Goal: Information Seeking & Learning: Learn about a topic

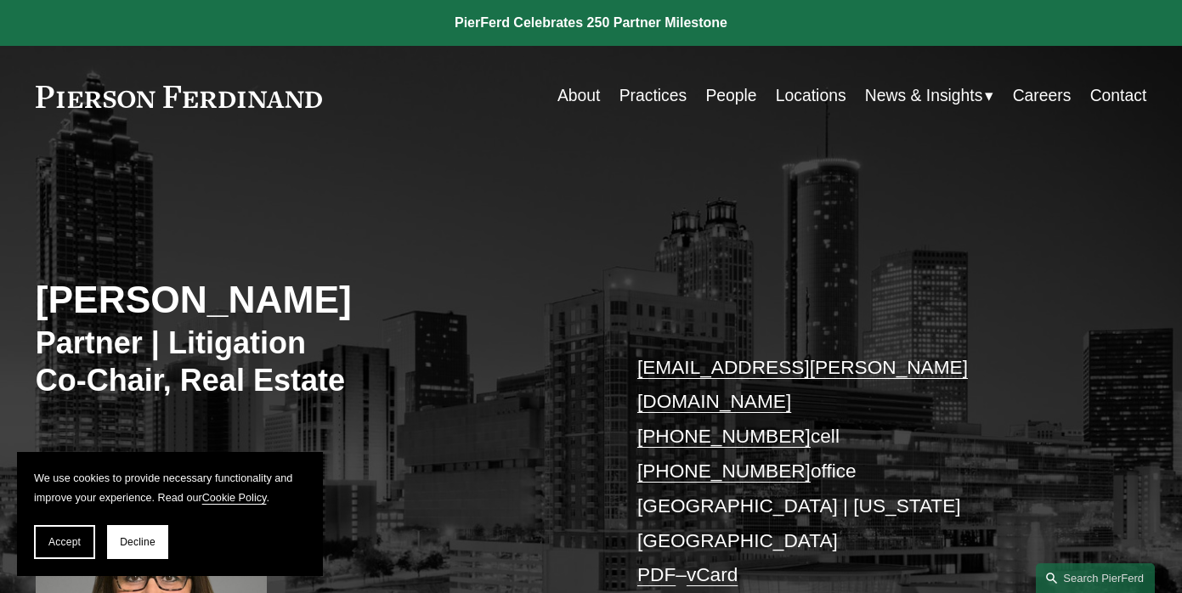
drag, startPoint x: 63, startPoint y: 542, endPoint x: 177, endPoint y: 513, distance: 117.4
click at [63, 542] on span "Accept" at bounding box center [64, 542] width 32 height 12
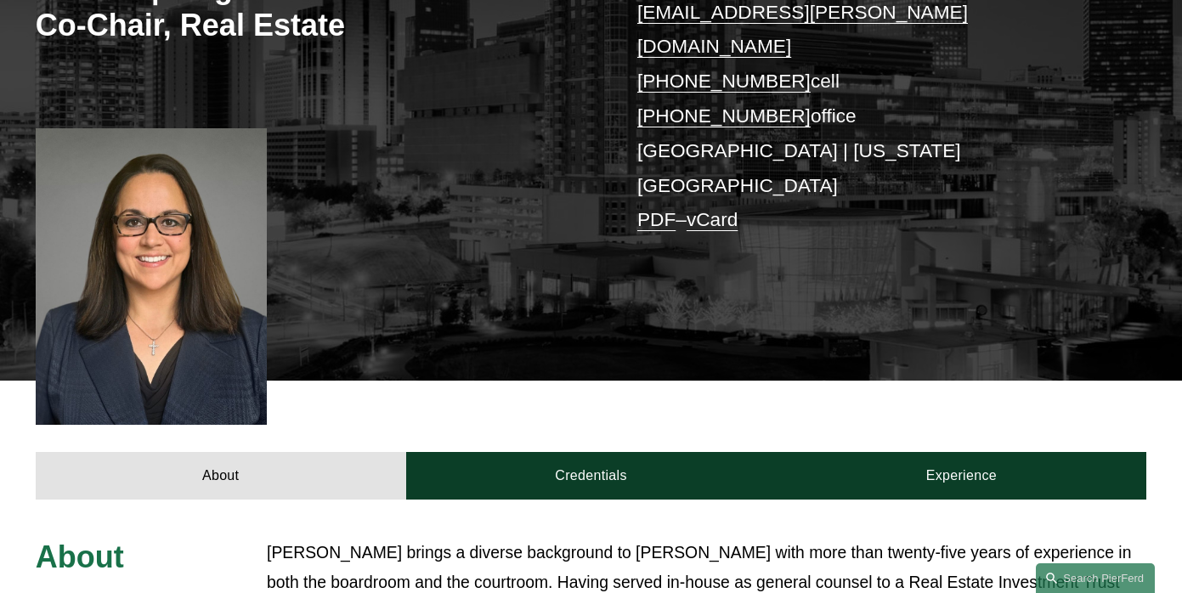
scroll to position [471, 0]
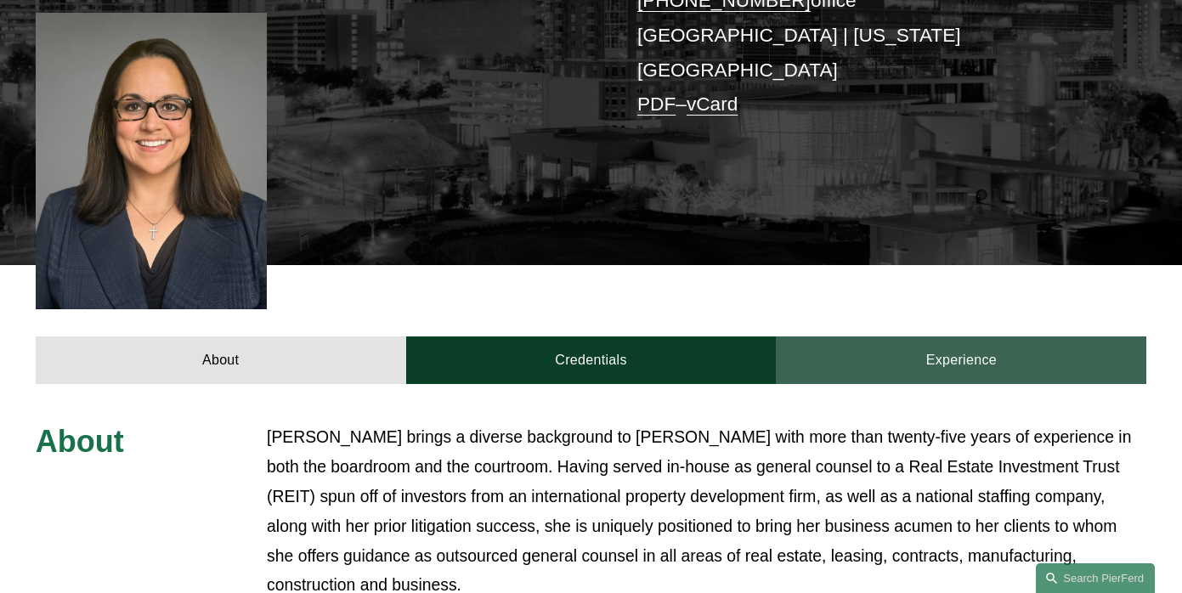
drag, startPoint x: 640, startPoint y: 286, endPoint x: 944, endPoint y: 301, distance: 304.5
click at [641, 336] on link "Credentials" at bounding box center [591, 360] width 370 height 48
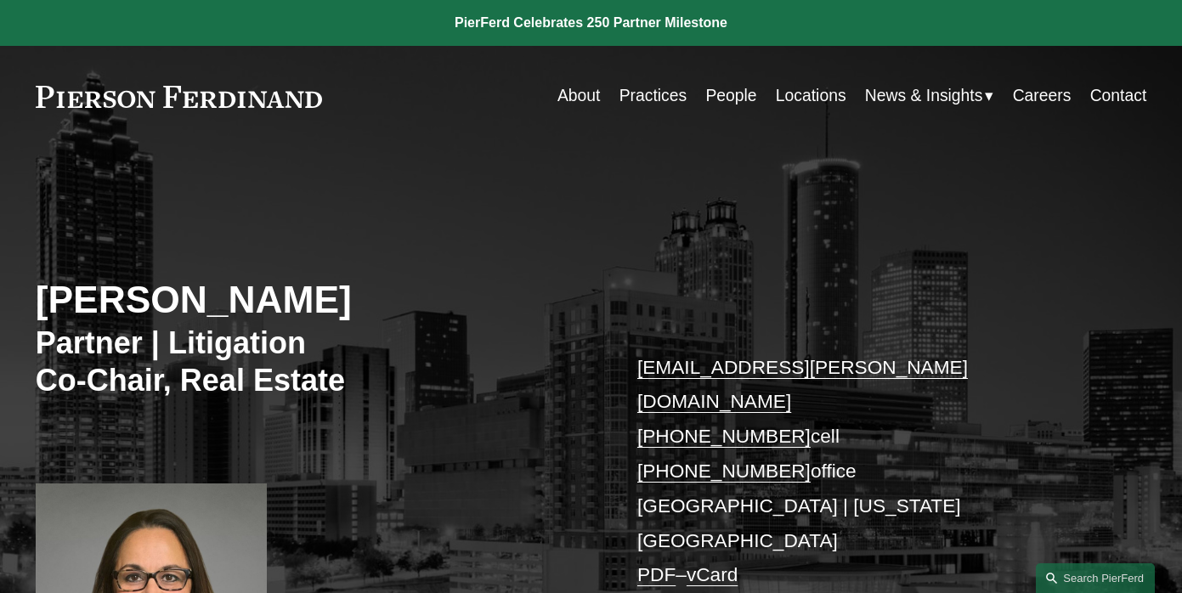
scroll to position [0, 0]
click at [651, 99] on link "Practices" at bounding box center [652, 96] width 67 height 33
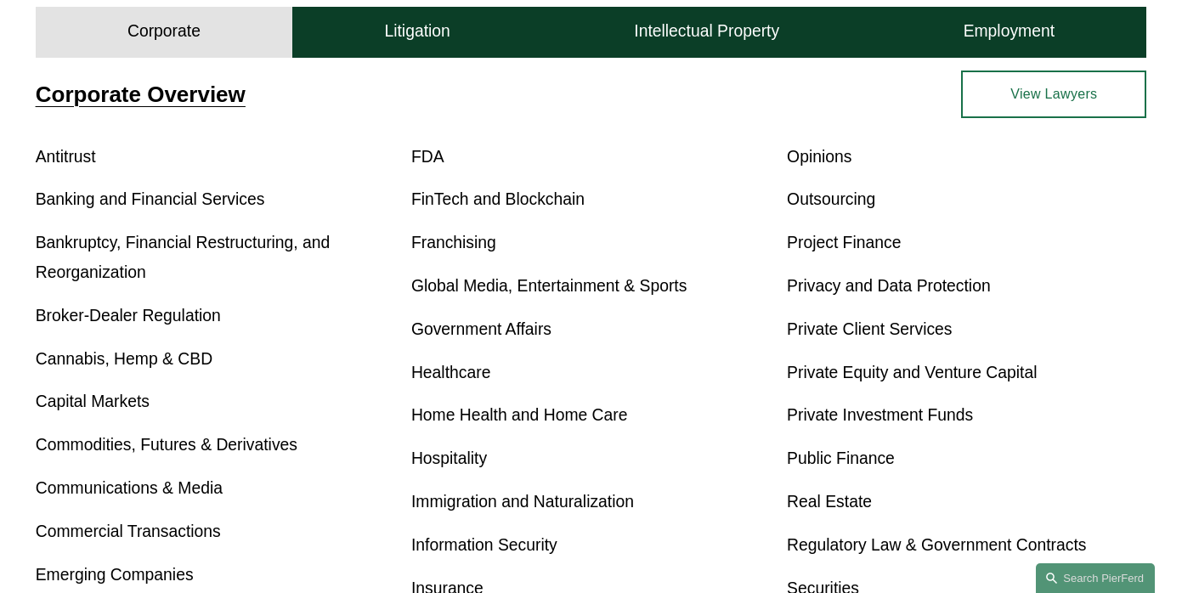
scroll to position [591, 0]
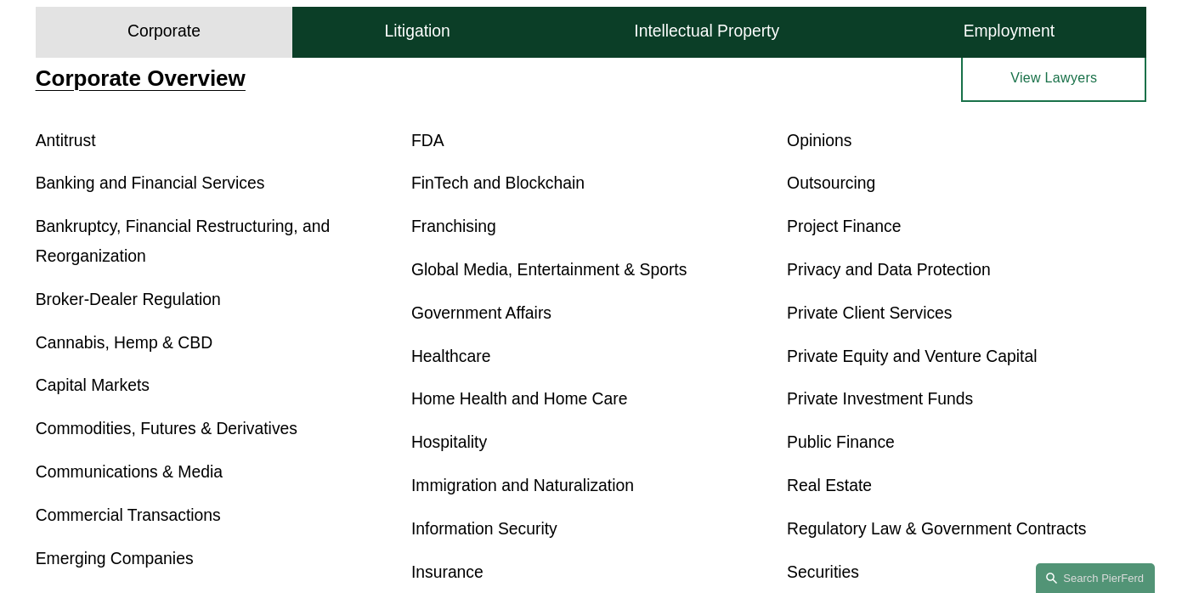
click at [849, 491] on link "Real Estate" at bounding box center [829, 486] width 85 height 18
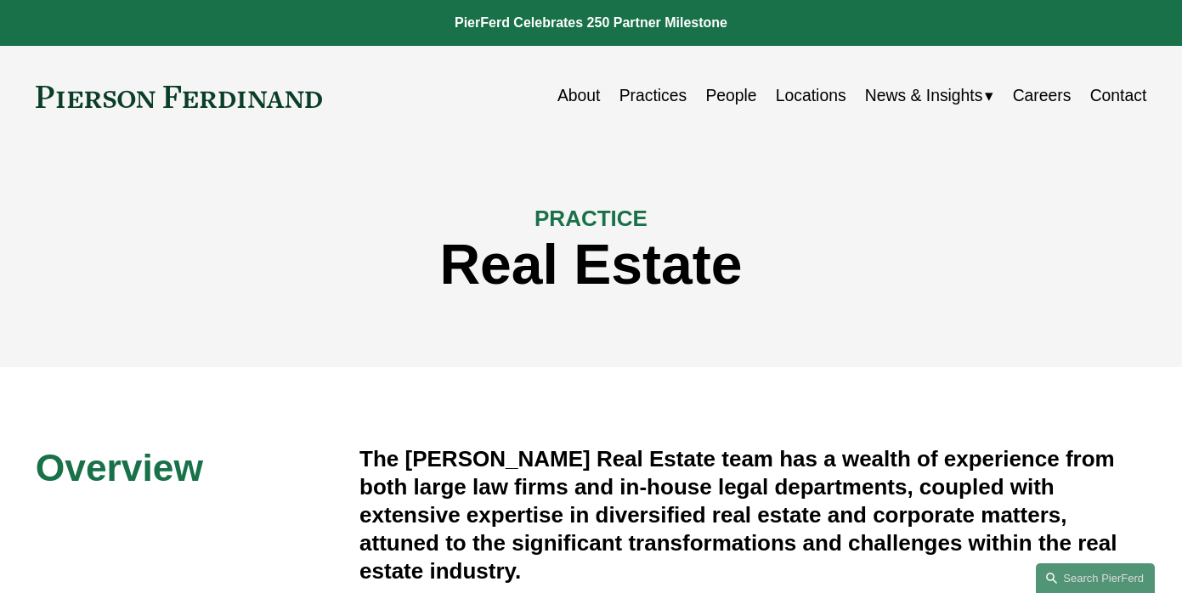
click at [737, 96] on link "People" at bounding box center [730, 96] width 51 height 33
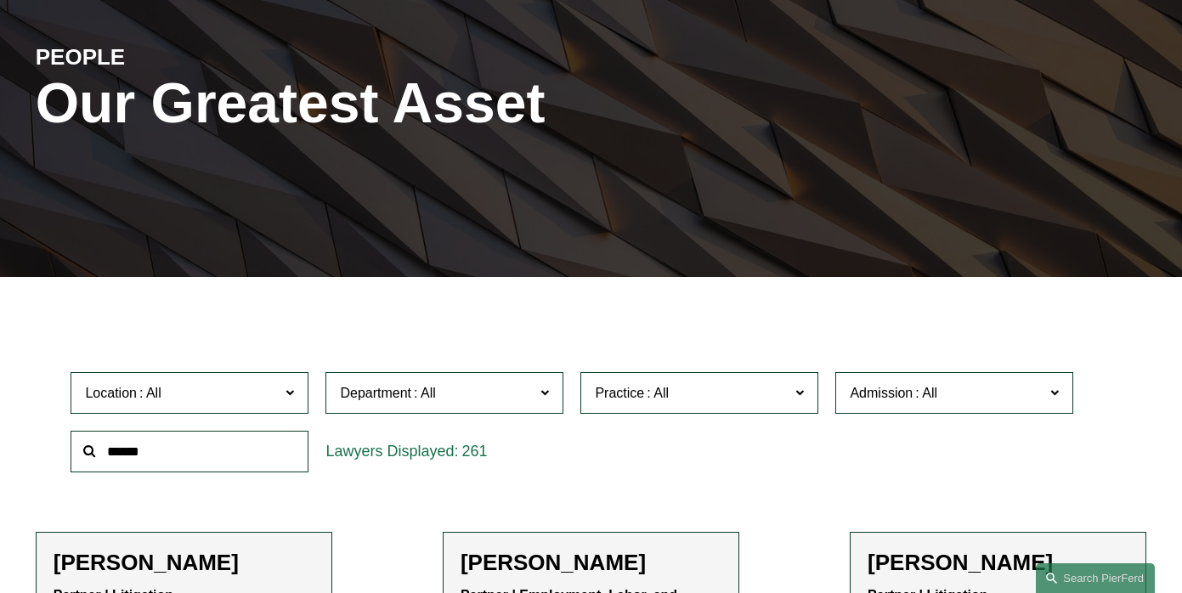
scroll to position [255, 0]
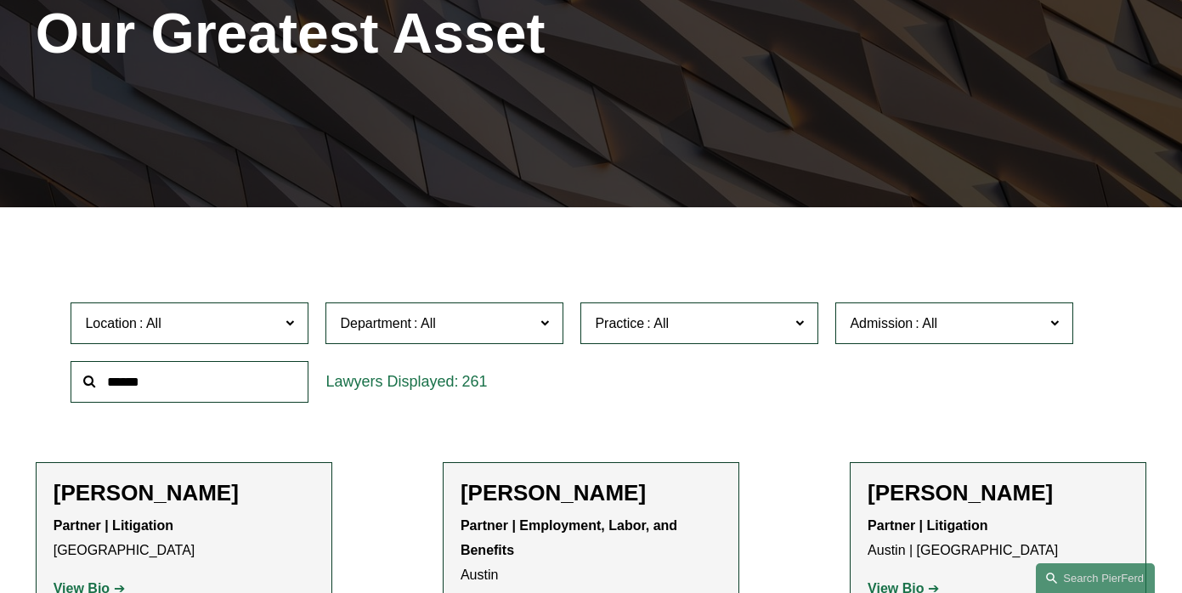
click at [765, 313] on span "Practice" at bounding box center [692, 323] width 195 height 23
click at [0, 0] on link "Real Estate" at bounding box center [0, 0] width 0 height 0
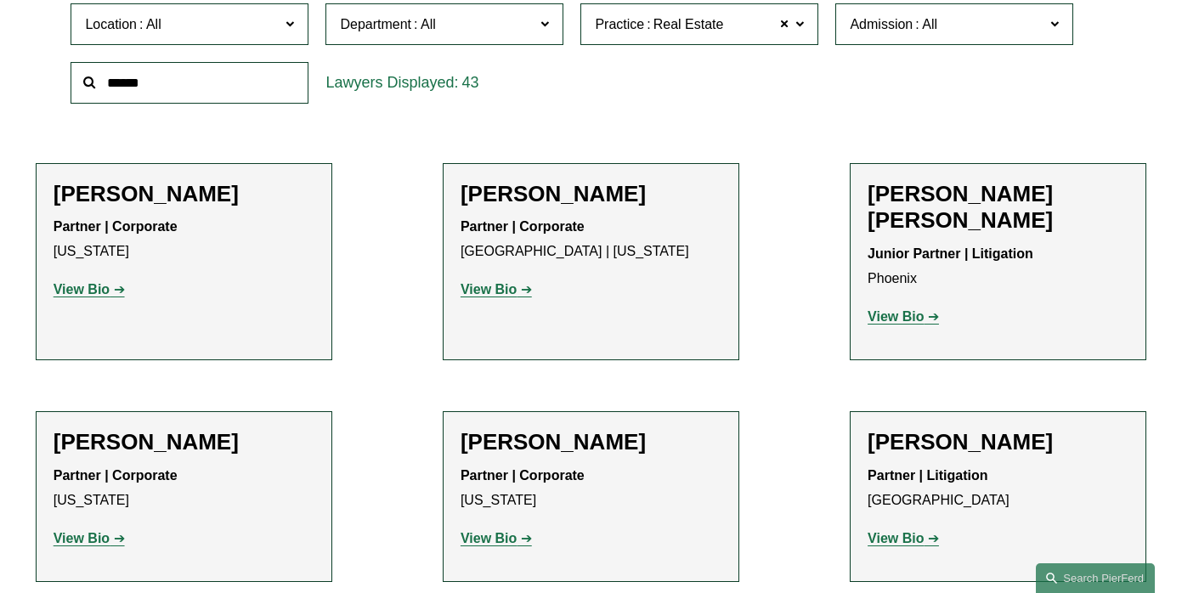
scroll to position [561, 0]
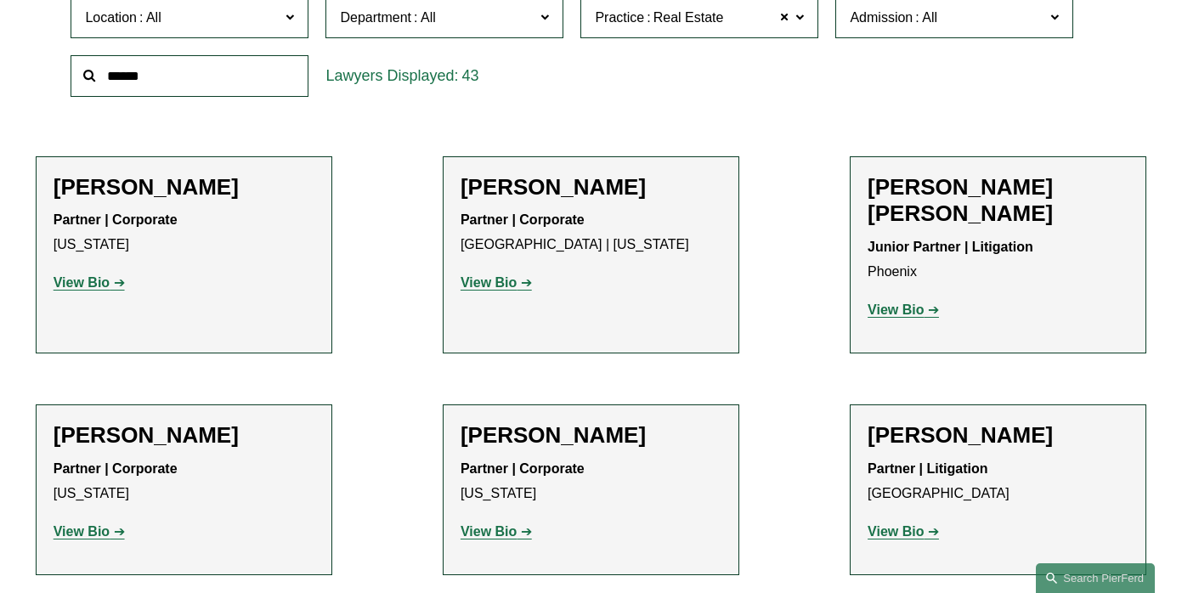
click at [80, 287] on strong "View Bio" at bounding box center [82, 282] width 56 height 14
drag, startPoint x: 510, startPoint y: 274, endPoint x: 418, endPoint y: 211, distance: 111.7
click at [510, 275] on strong "View Bio" at bounding box center [488, 282] width 56 height 14
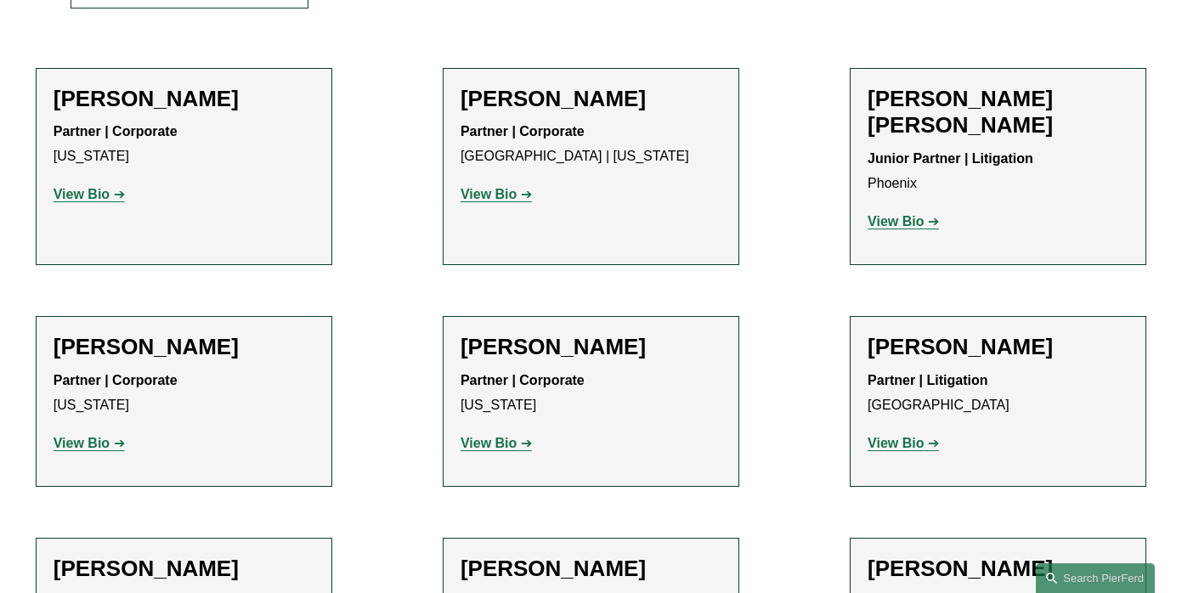
scroll to position [669, 0]
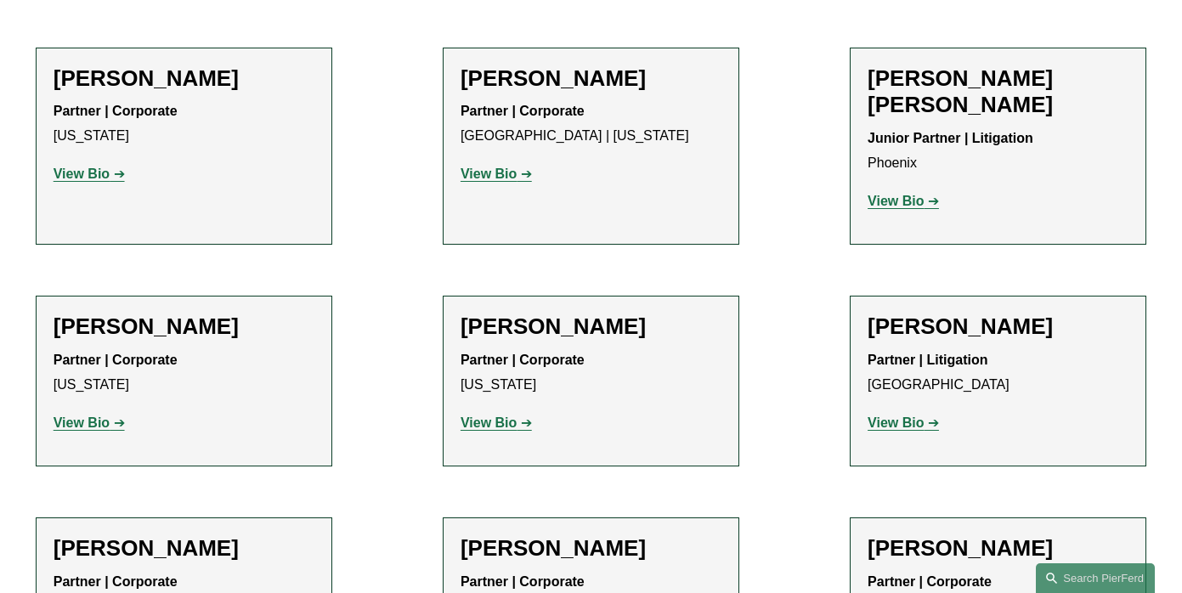
click at [904, 194] on strong "View Bio" at bounding box center [895, 201] width 56 height 14
drag, startPoint x: 101, startPoint y: 382, endPoint x: 350, endPoint y: 336, distance: 253.3
click at [101, 415] on strong "View Bio" at bounding box center [82, 422] width 56 height 14
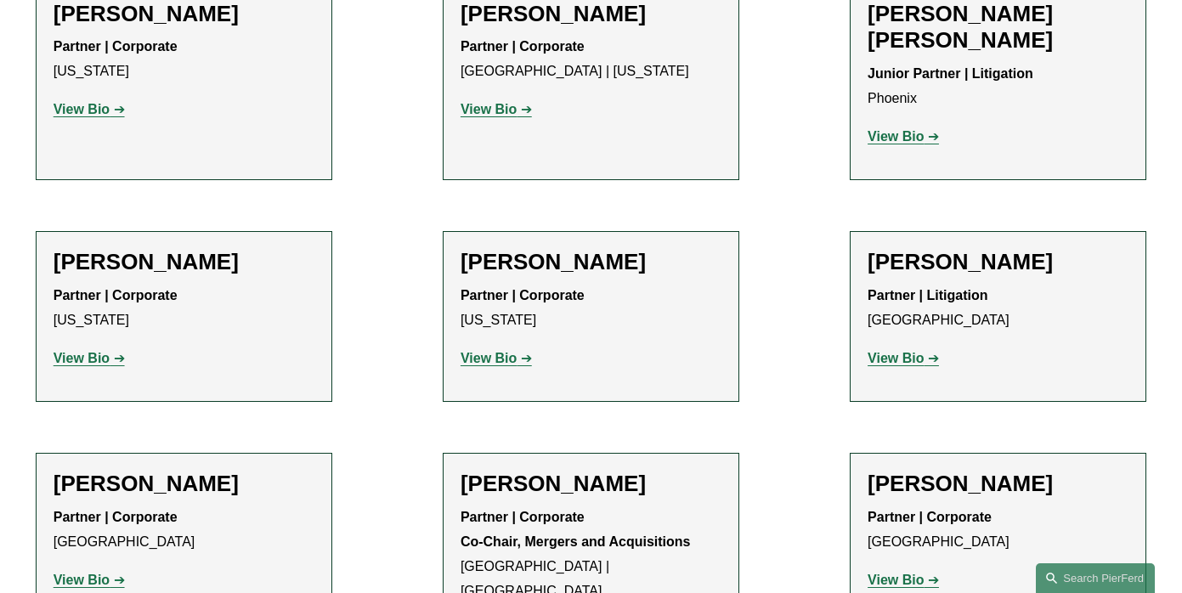
drag, startPoint x: 501, startPoint y: 335, endPoint x: 545, endPoint y: 334, distance: 44.2
click at [503, 347] on p "View Bio" at bounding box center [590, 359] width 261 height 25
drag, startPoint x: 489, startPoint y: 323, endPoint x: 528, endPoint y: 326, distance: 38.4
click at [489, 351] on strong "View Bio" at bounding box center [488, 358] width 56 height 14
click at [916, 351] on strong "View Bio" at bounding box center [895, 358] width 56 height 14
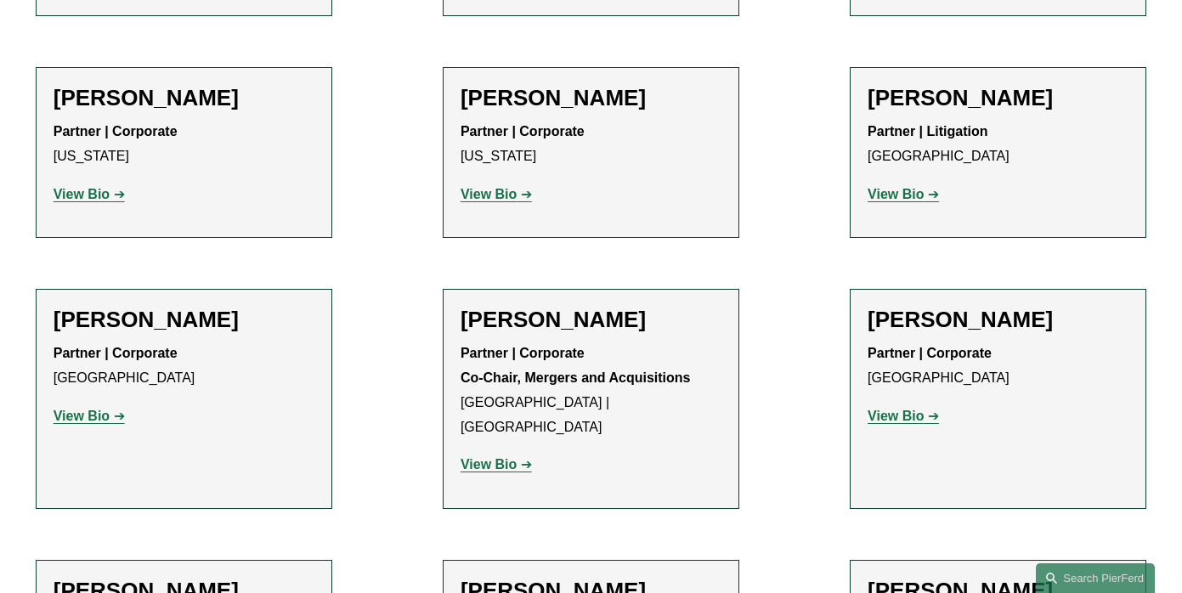
scroll to position [905, 0]
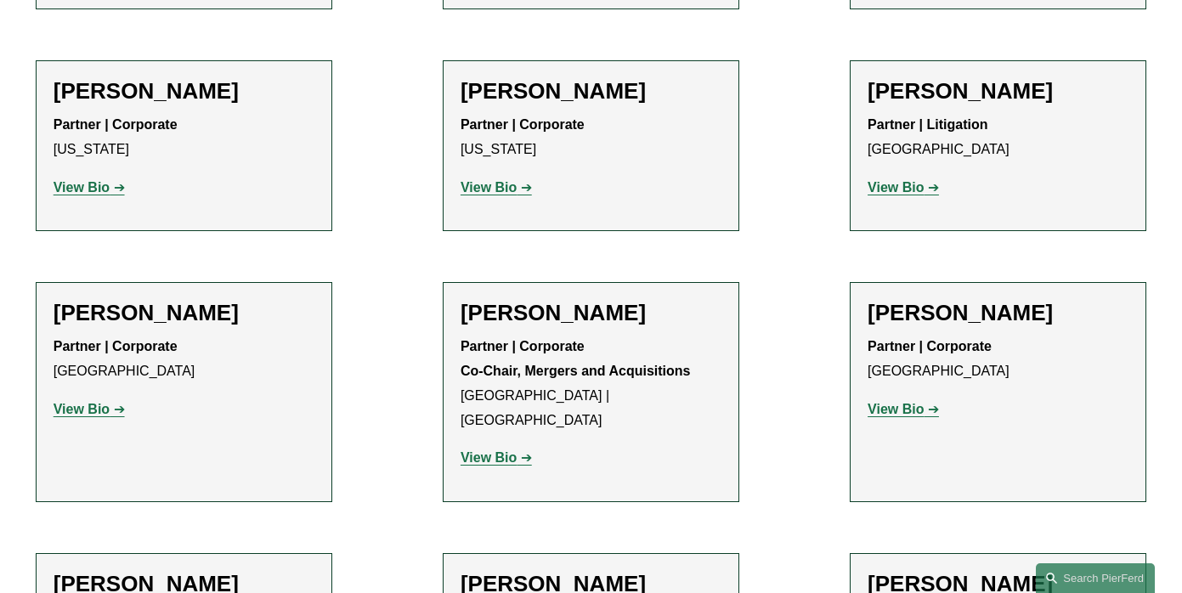
drag, startPoint x: 93, startPoint y: 374, endPoint x: 121, endPoint y: 373, distance: 27.2
click at [94, 402] on strong "View Bio" at bounding box center [82, 409] width 56 height 14
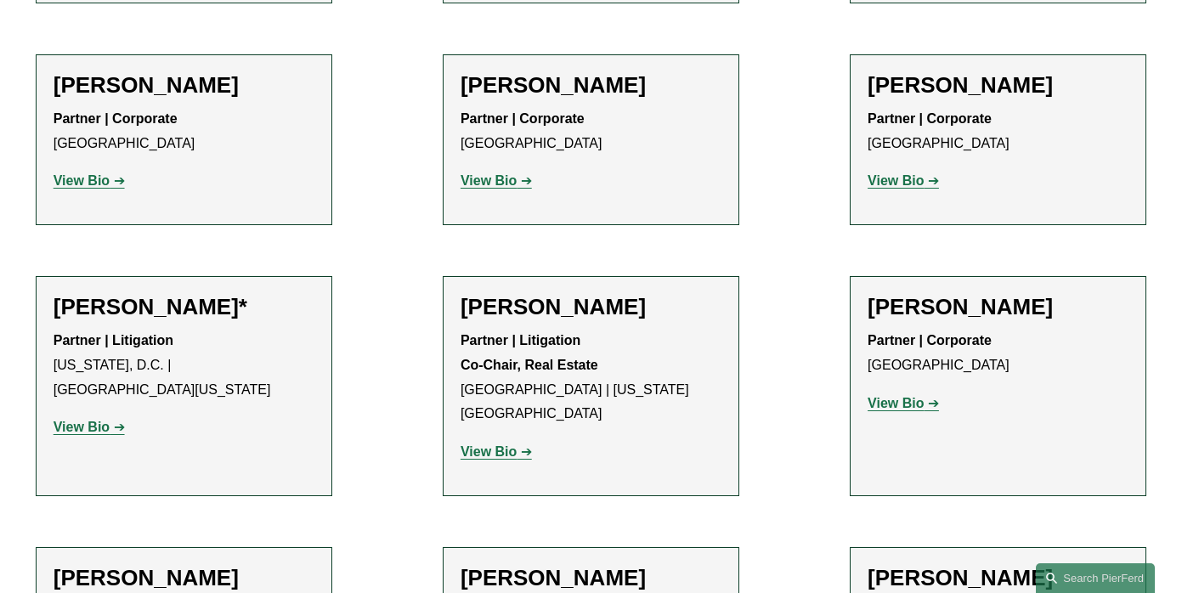
scroll to position [1872, 0]
drag, startPoint x: 108, startPoint y: 314, endPoint x: 118, endPoint y: 315, distance: 10.2
click at [108, 419] on strong "View Bio" at bounding box center [82, 426] width 56 height 14
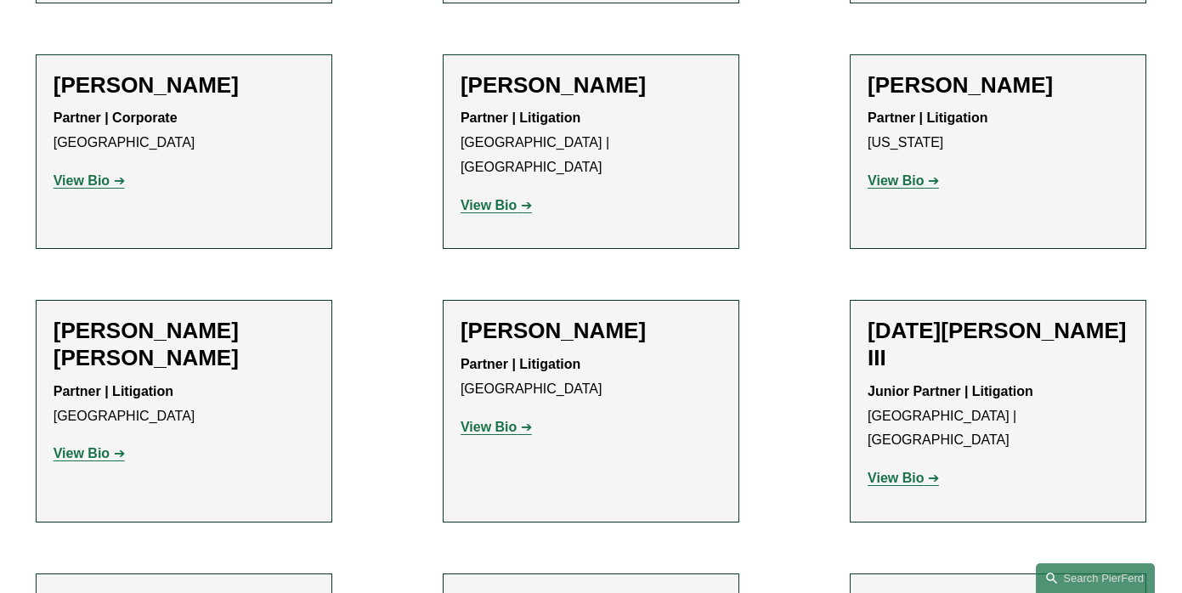
scroll to position [2618, 0]
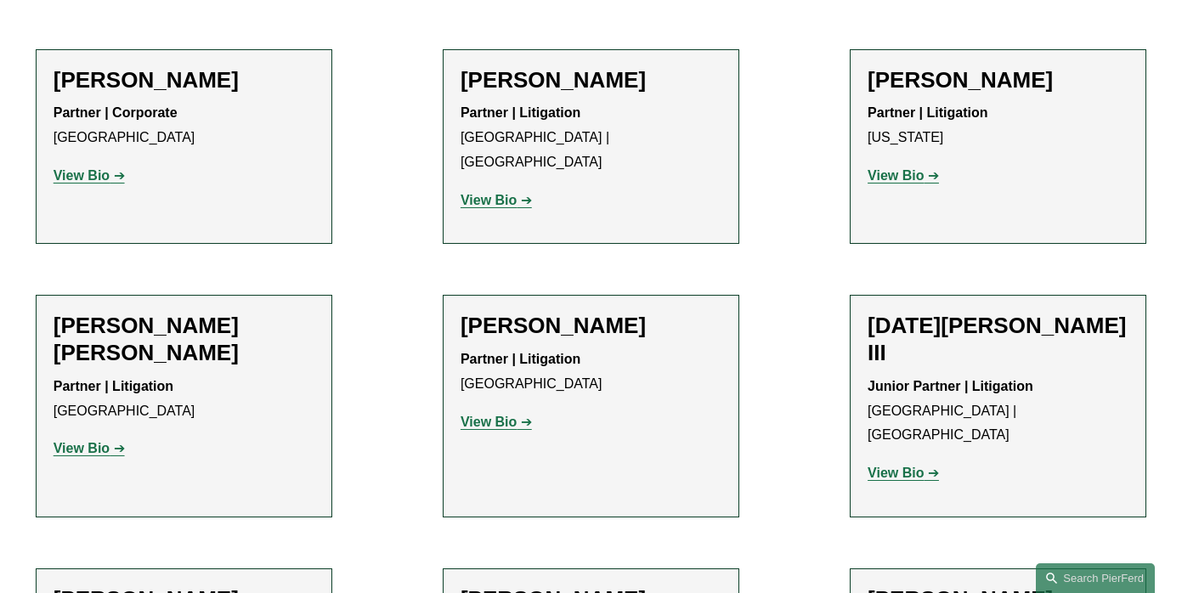
drag, startPoint x: 526, startPoint y: 273, endPoint x: 553, endPoint y: 273, distance: 27.2
click at [526, 415] on link "View Bio" at bounding box center [495, 422] width 71 height 14
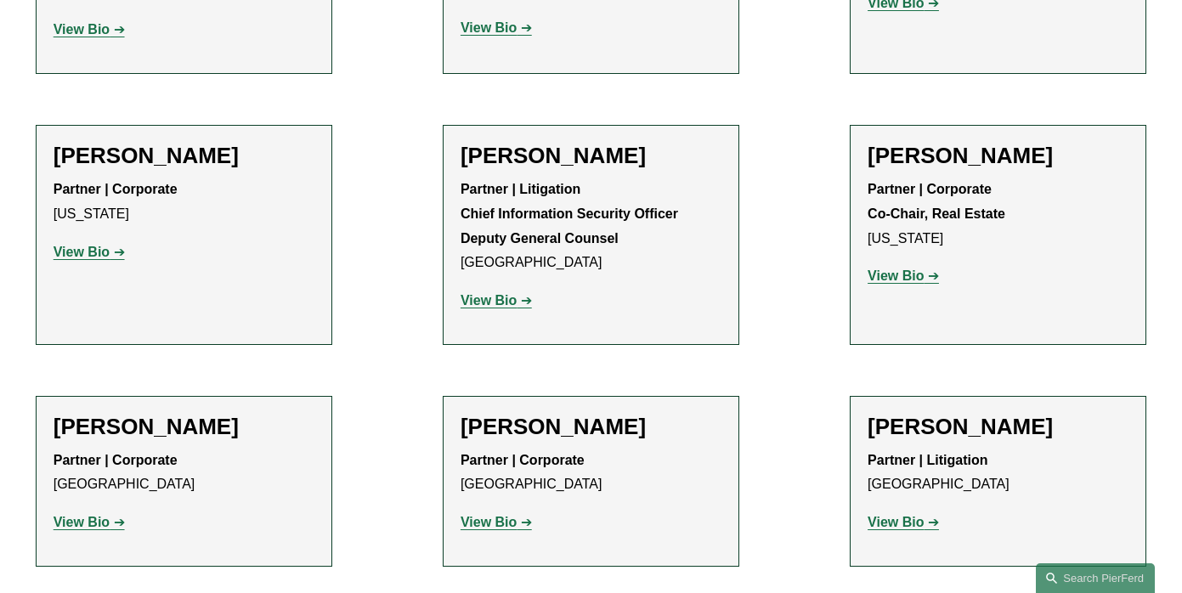
scroll to position [3584, 0]
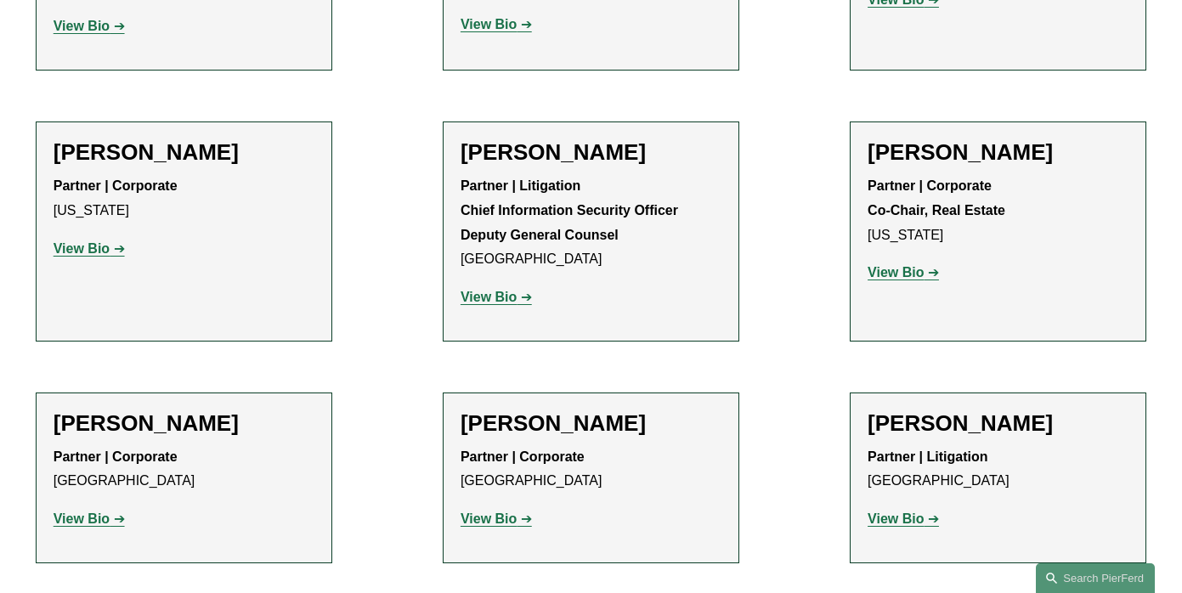
click at [918, 511] on strong "View Bio" at bounding box center [895, 518] width 56 height 14
click at [508, 507] on p "View Bio" at bounding box center [590, 519] width 261 height 25
click at [507, 511] on strong "View Bio" at bounding box center [488, 518] width 56 height 14
click at [91, 511] on strong "View Bio" at bounding box center [82, 518] width 56 height 14
drag, startPoint x: 97, startPoint y: 496, endPoint x: 159, endPoint y: 491, distance: 62.2
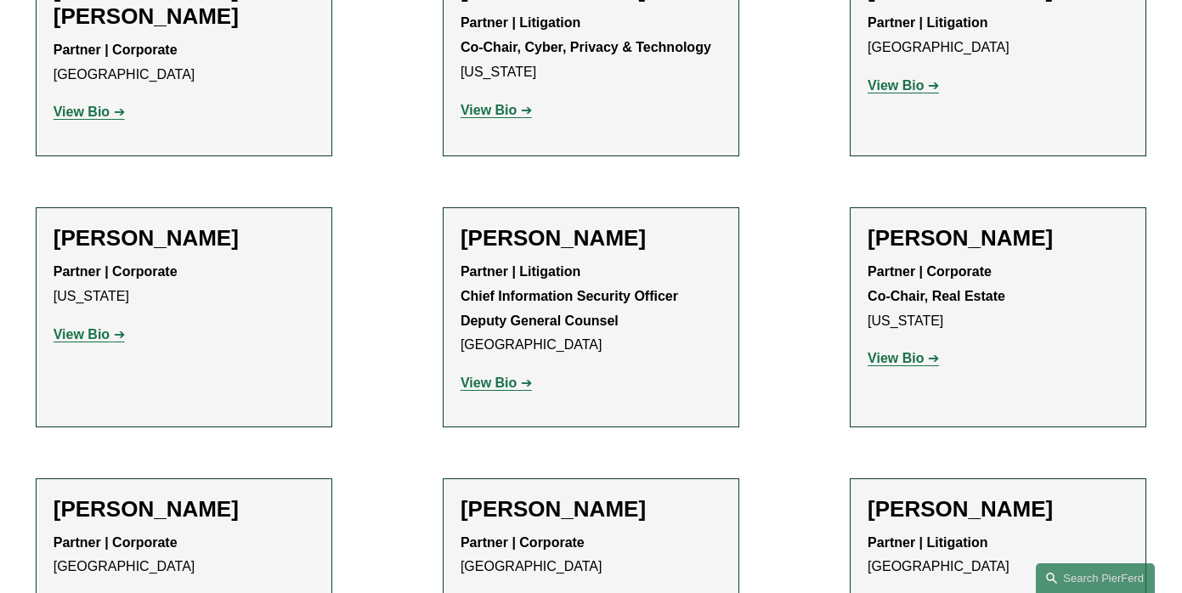
scroll to position [3490, 0]
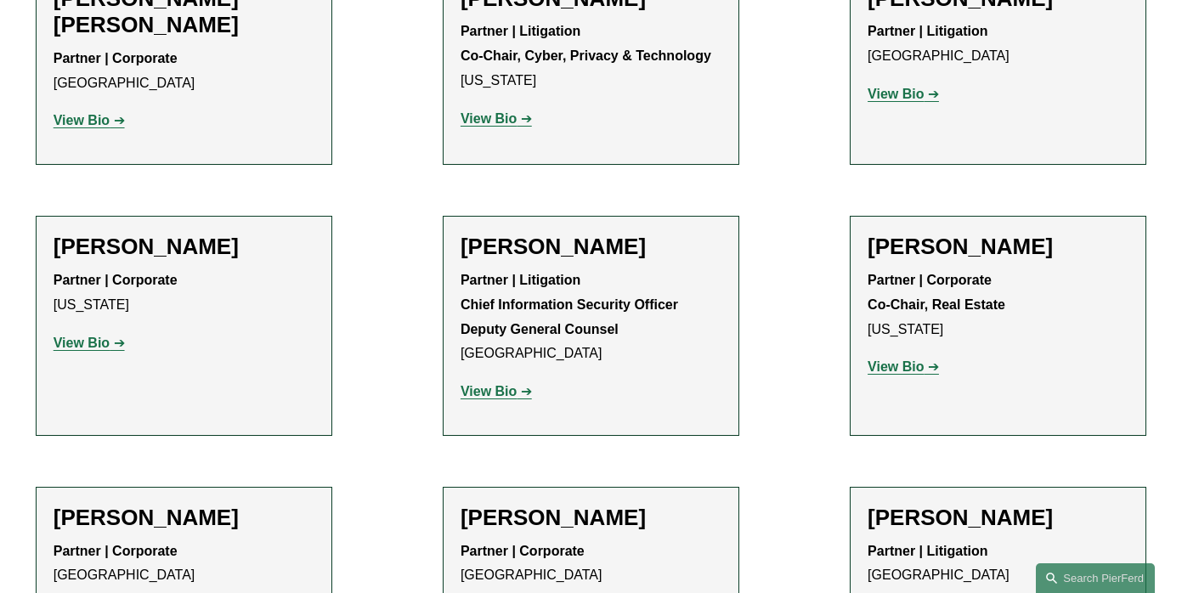
click at [495, 384] on strong "View Bio" at bounding box center [488, 391] width 56 height 14
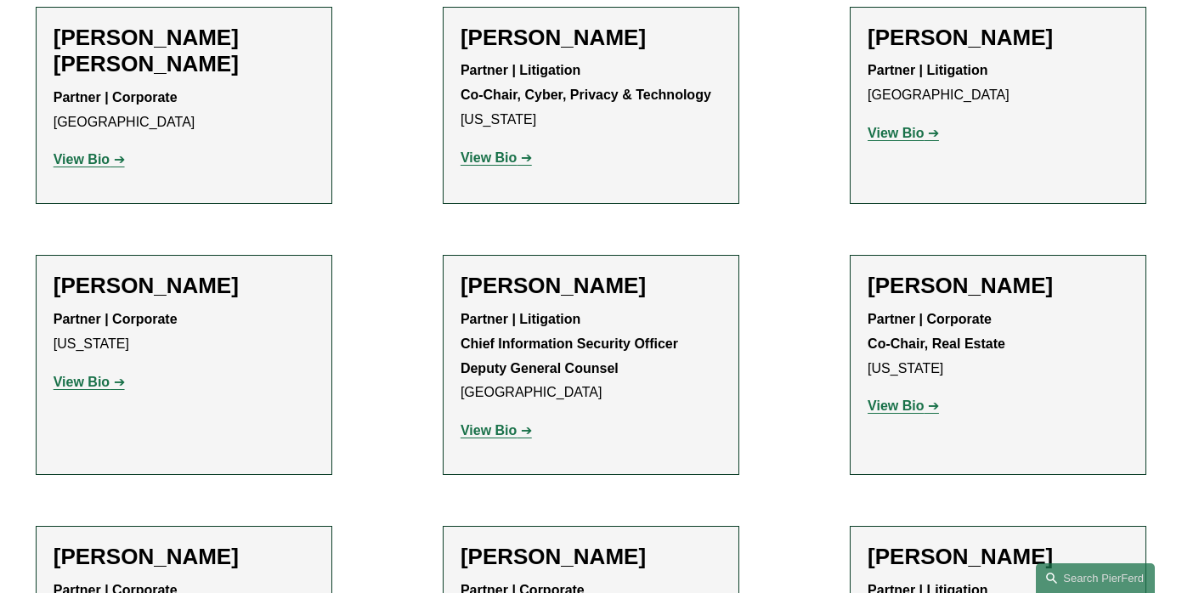
drag, startPoint x: 101, startPoint y: 145, endPoint x: 381, endPoint y: 159, distance: 279.8
click at [103, 375] on strong "View Bio" at bounding box center [82, 382] width 56 height 14
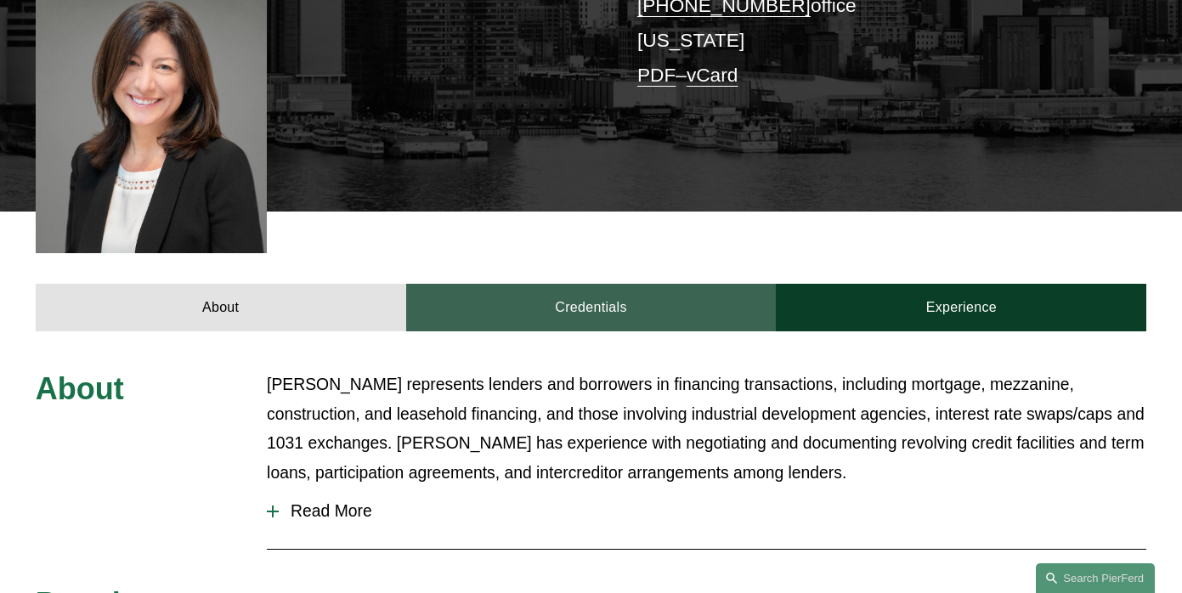
scroll to position [588, 0]
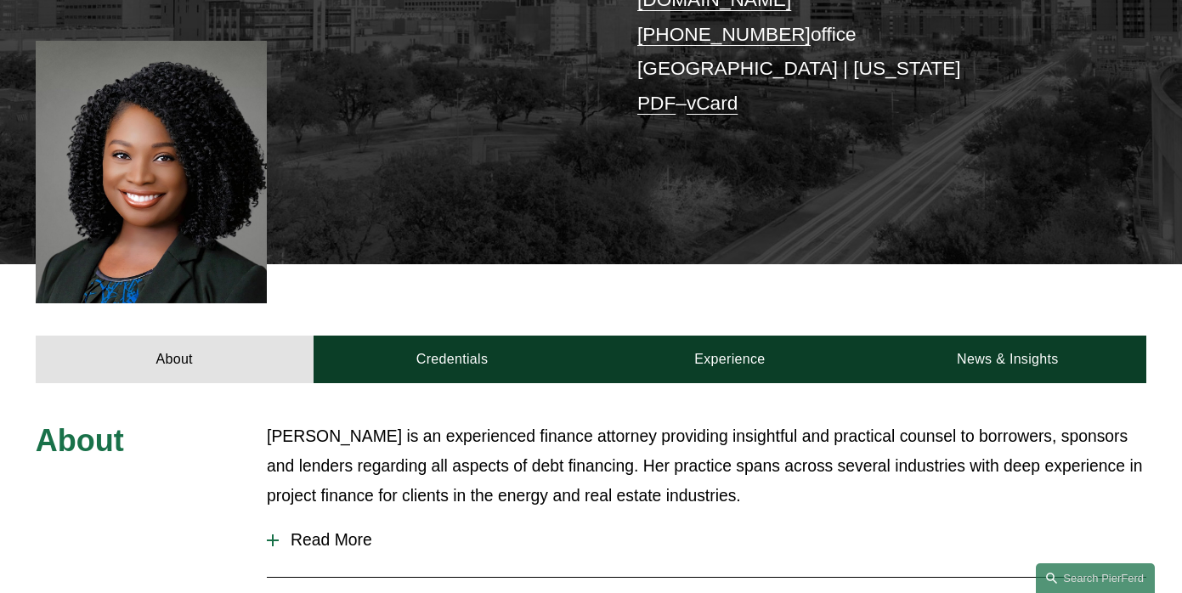
scroll to position [606, 0]
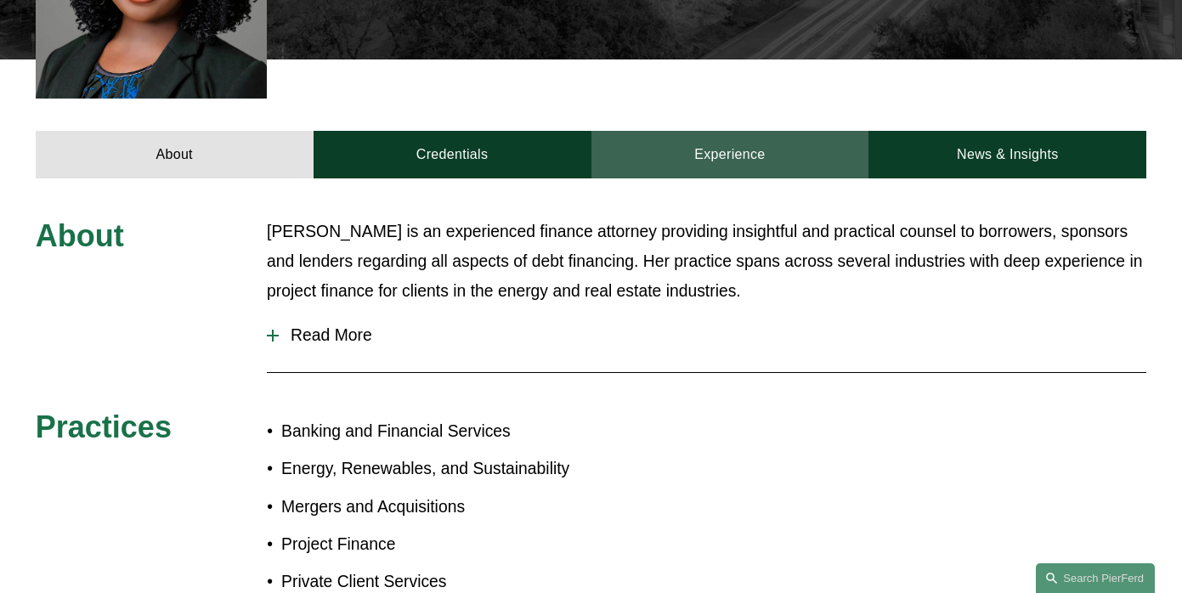
drag, startPoint x: 745, startPoint y: 122, endPoint x: 686, endPoint y: 127, distance: 58.8
click at [745, 131] on link "Experience" at bounding box center [730, 155] width 278 height 48
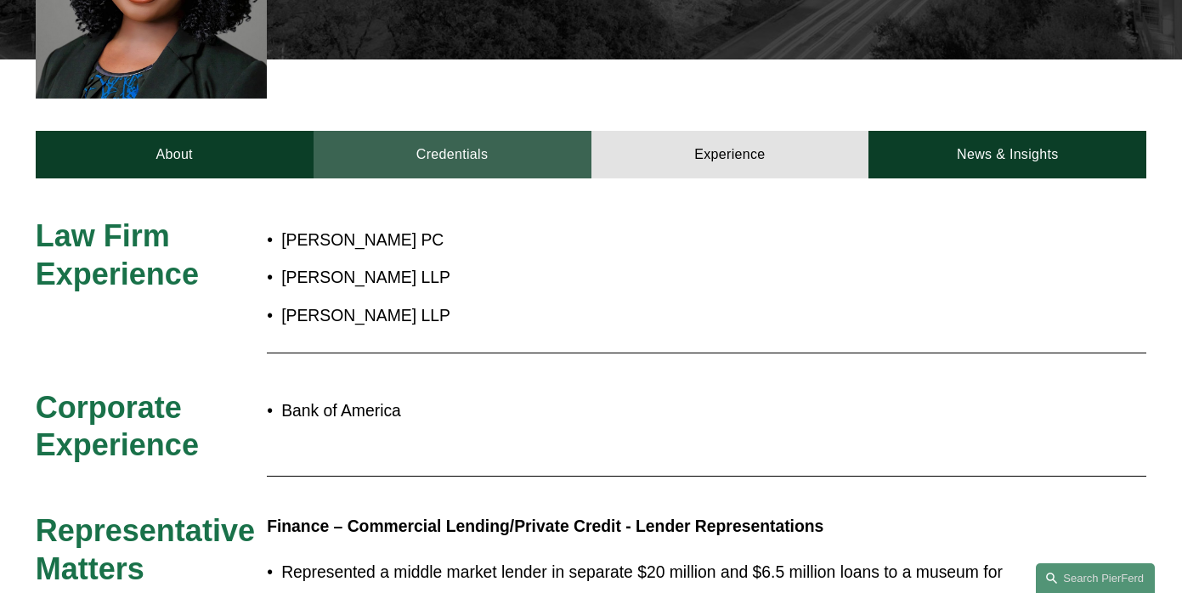
click at [472, 131] on link "Credentials" at bounding box center [452, 155] width 278 height 48
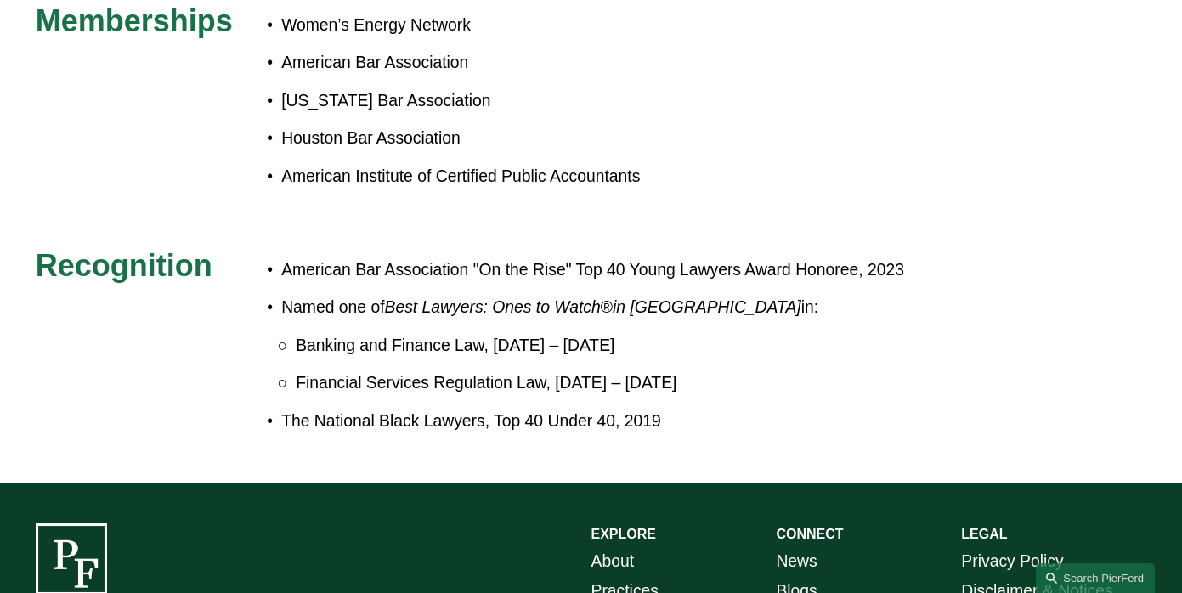
scroll to position [1259, 0]
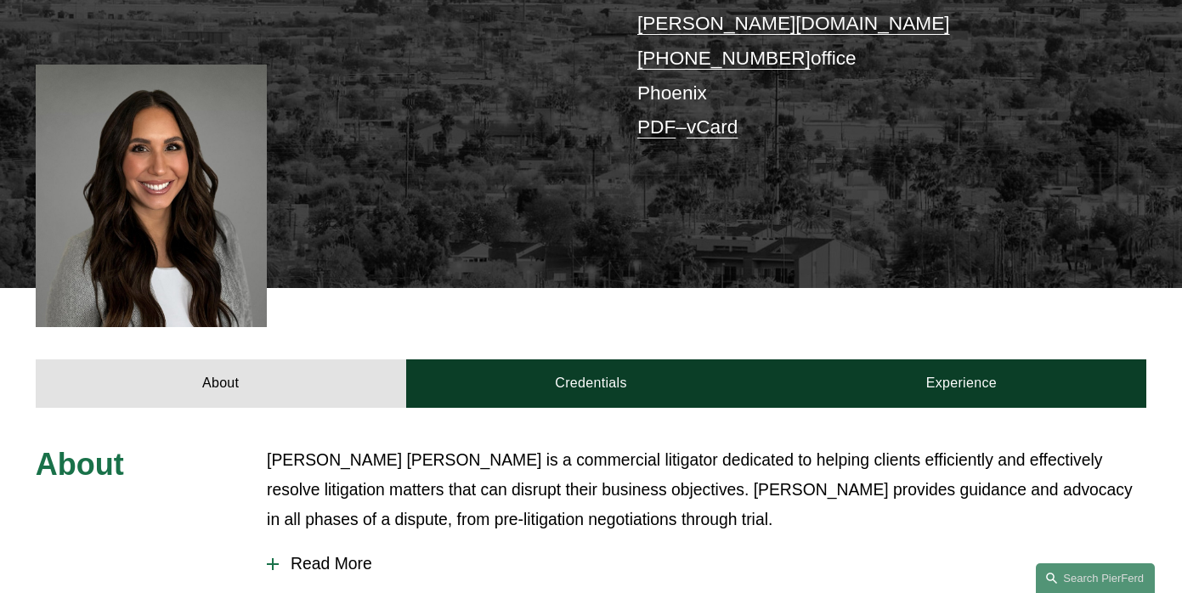
scroll to position [477, 0]
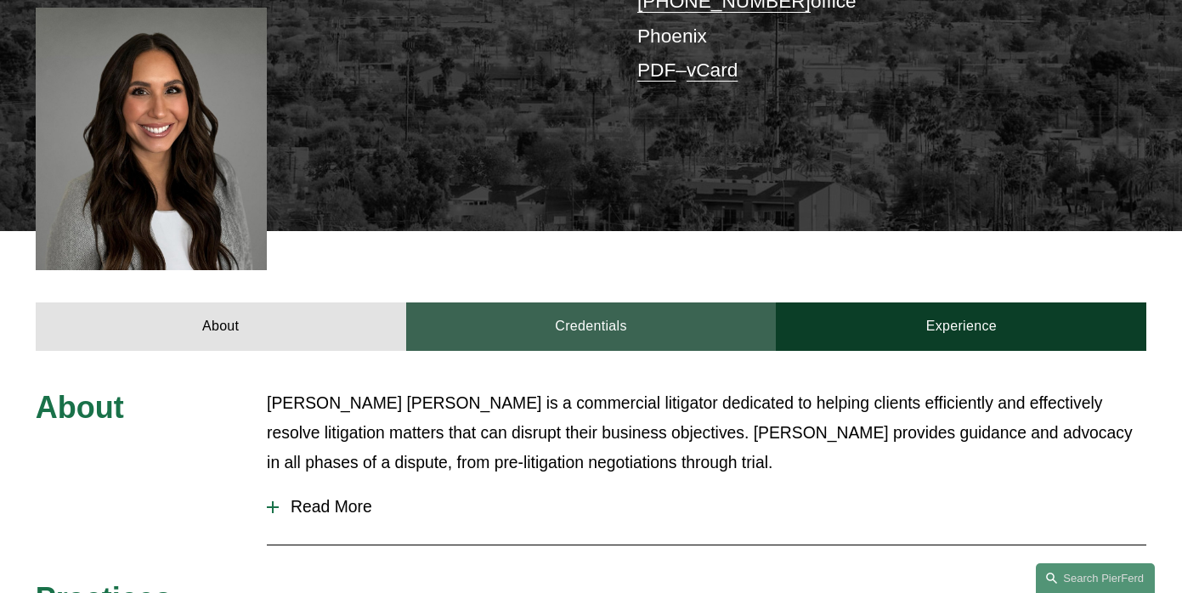
click at [614, 302] on link "Credentials" at bounding box center [591, 326] width 370 height 48
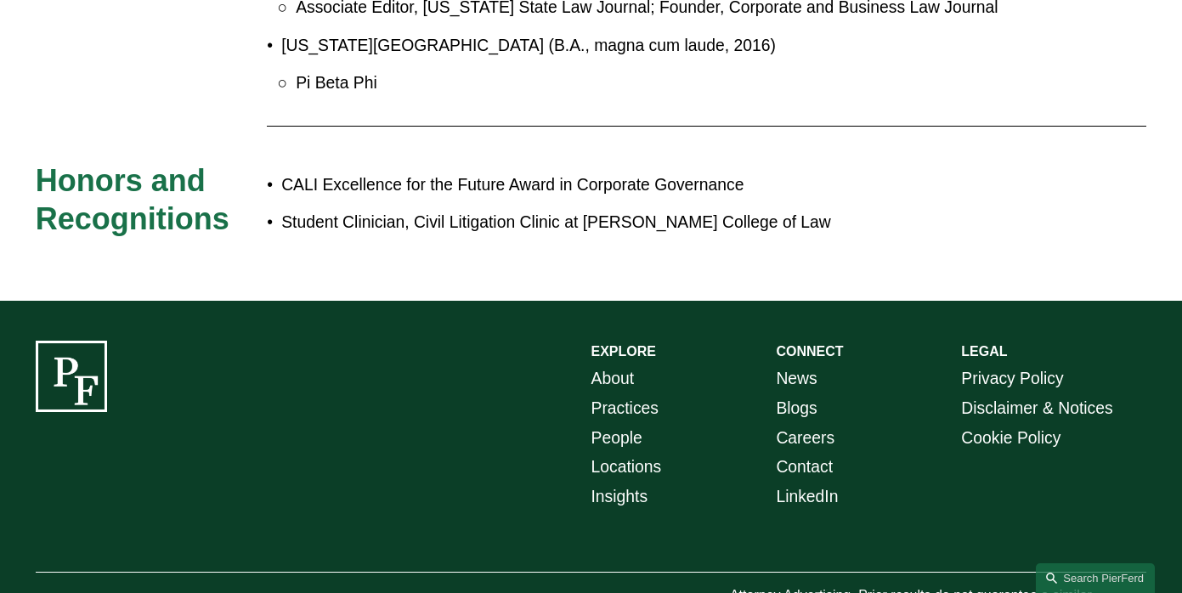
scroll to position [1062, 0]
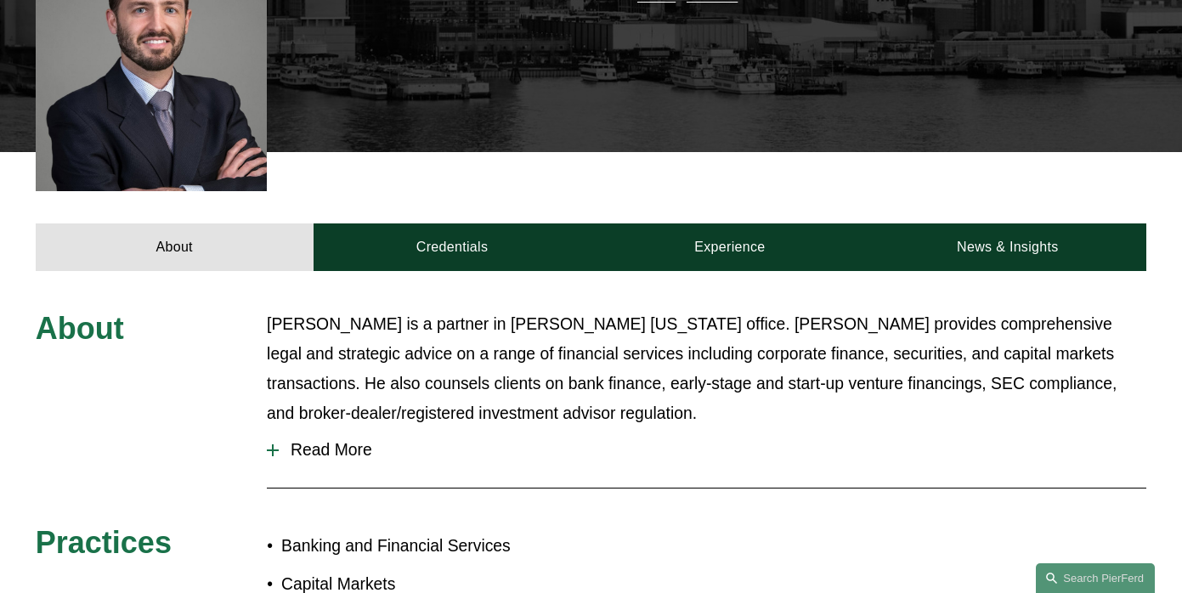
scroll to position [513, 0]
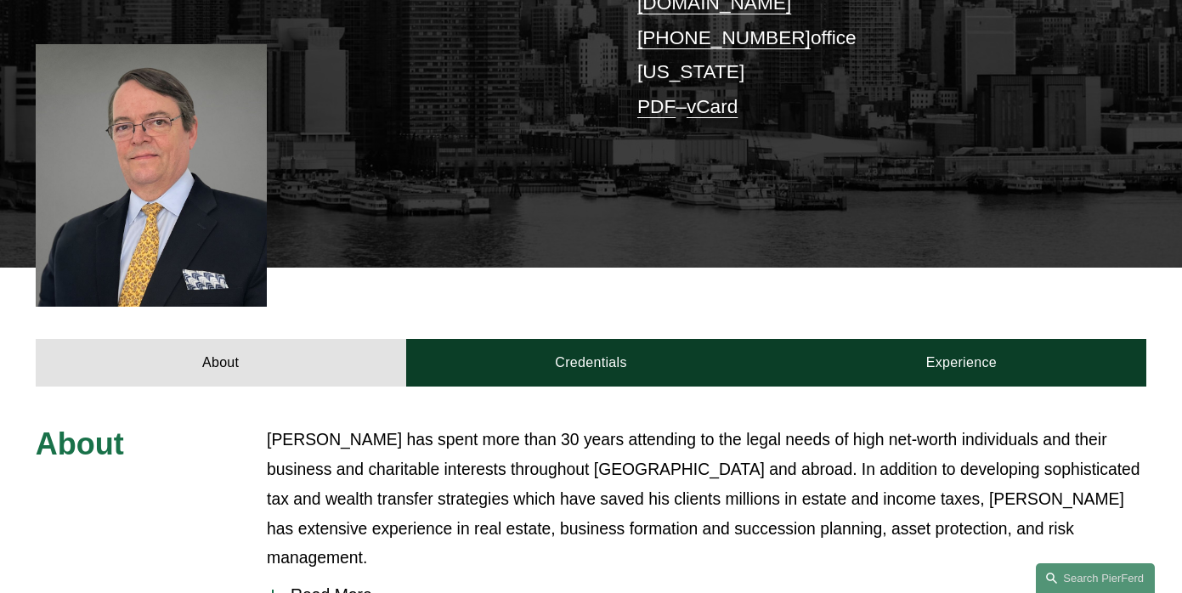
scroll to position [515, 0]
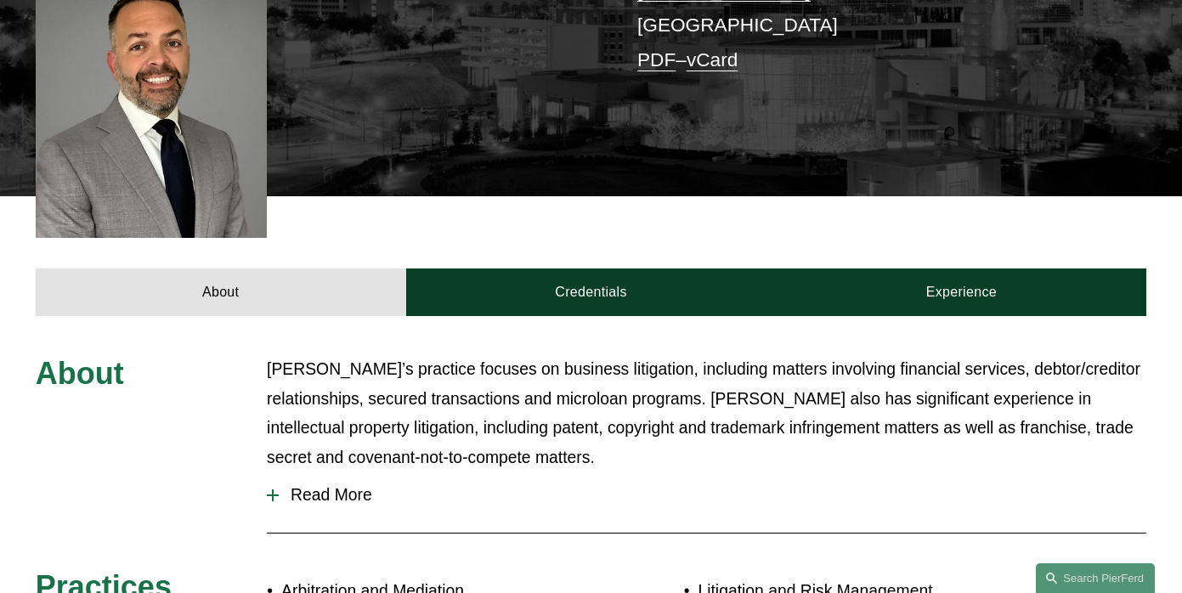
scroll to position [495, 0]
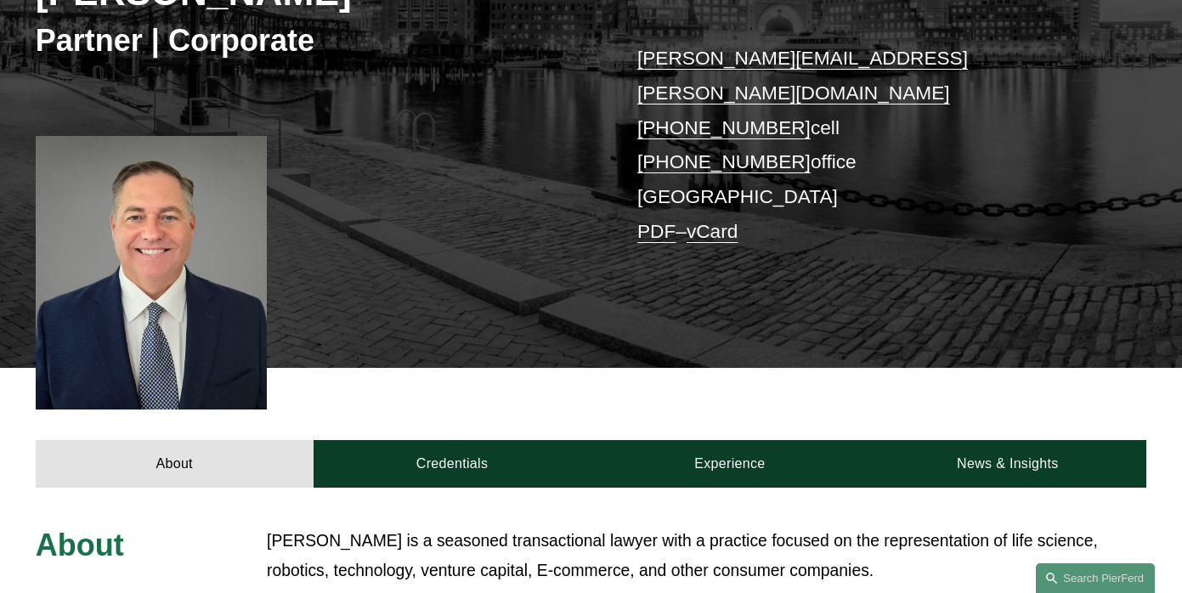
scroll to position [322, 0]
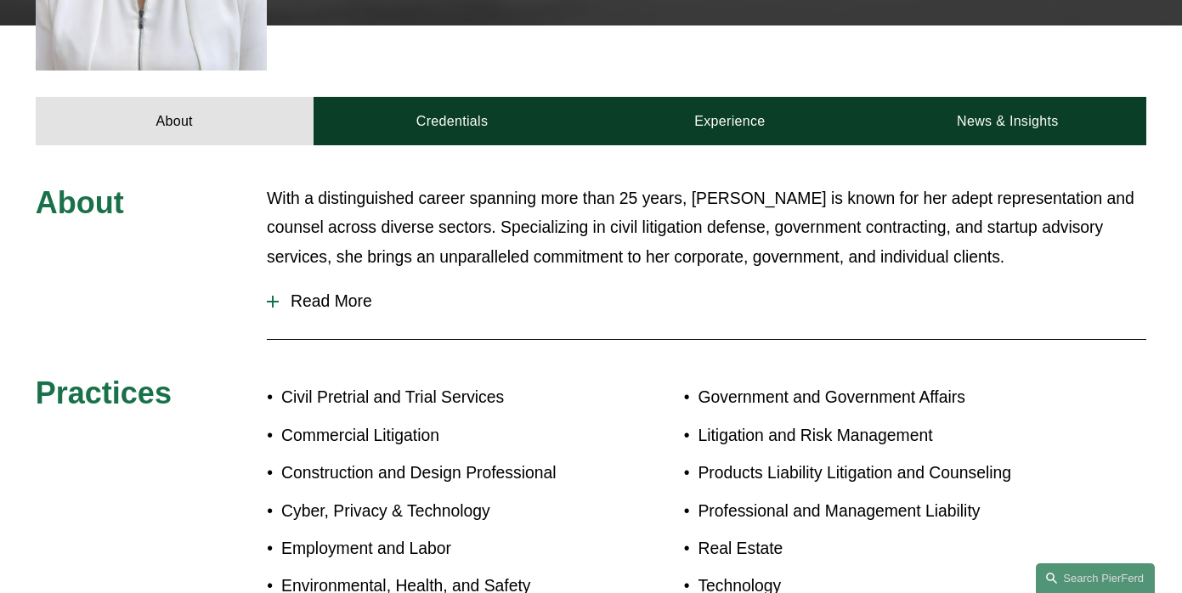
scroll to position [438, 0]
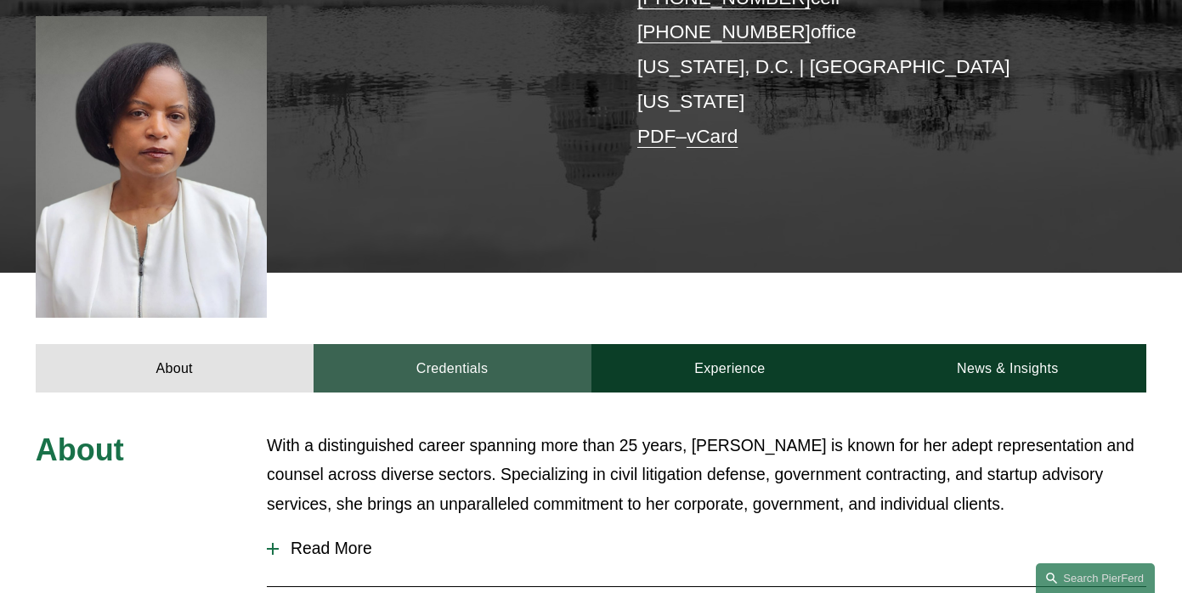
click at [439, 344] on link "Credentials" at bounding box center [452, 368] width 278 height 48
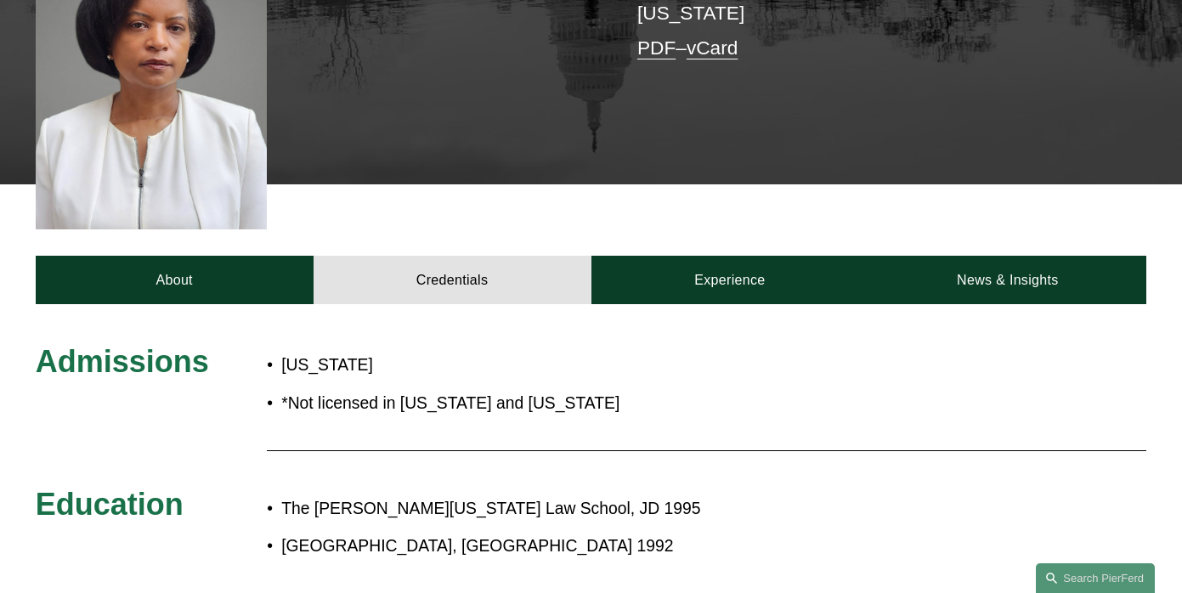
scroll to position [526, 0]
drag, startPoint x: 211, startPoint y: 220, endPoint x: 338, endPoint y: 232, distance: 128.0
click at [211, 256] on link "About" at bounding box center [175, 280] width 278 height 48
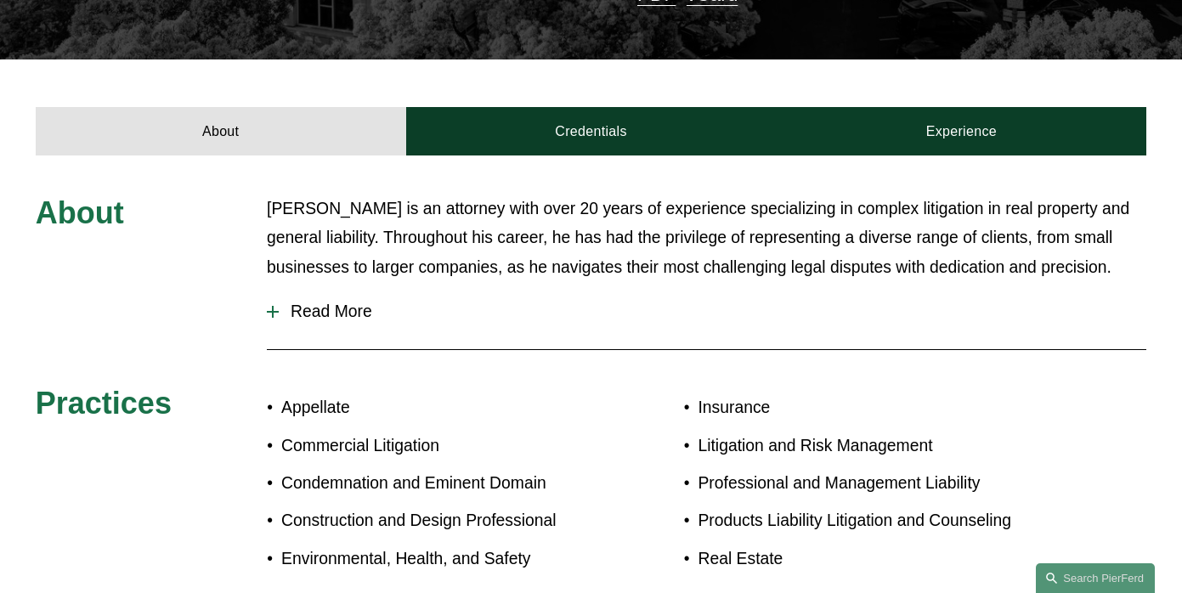
scroll to position [648, 0]
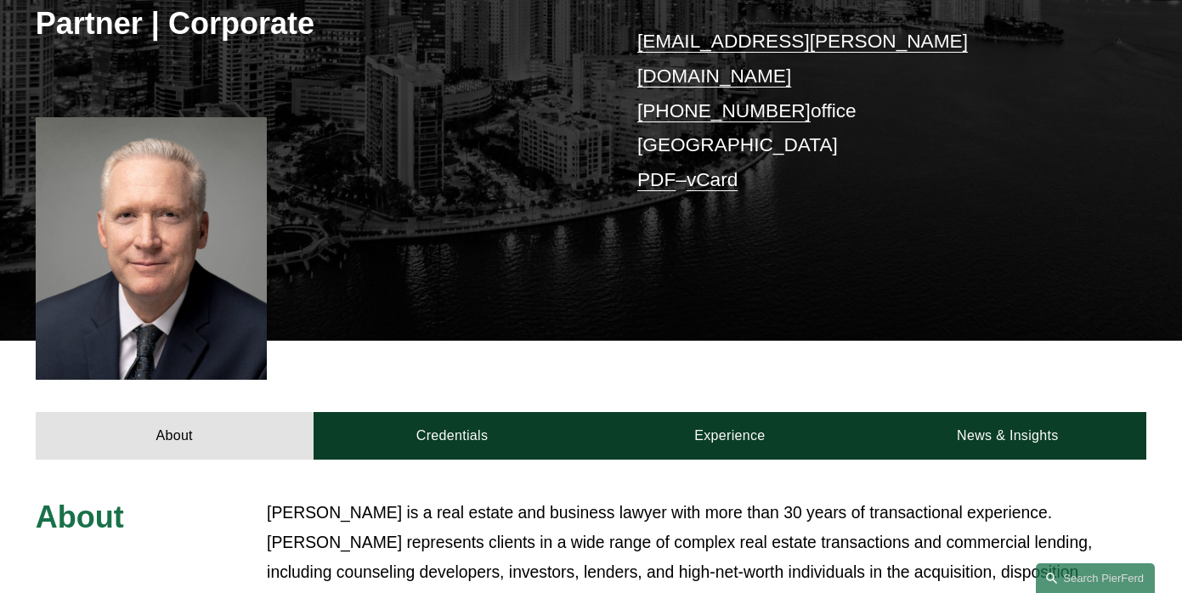
scroll to position [320, 0]
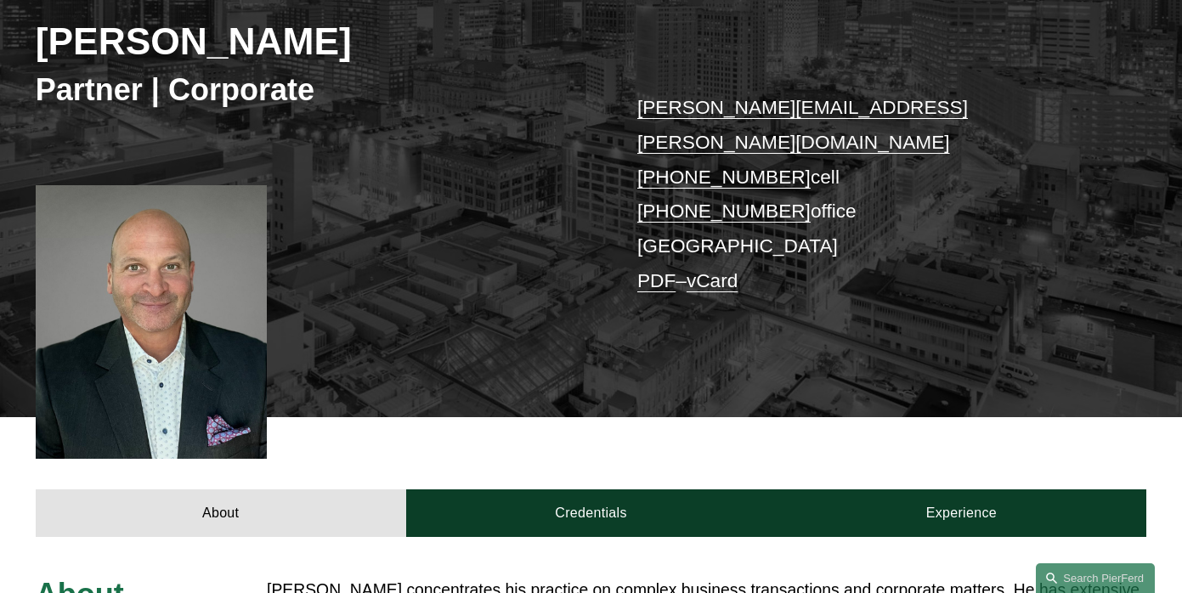
scroll to position [353, 0]
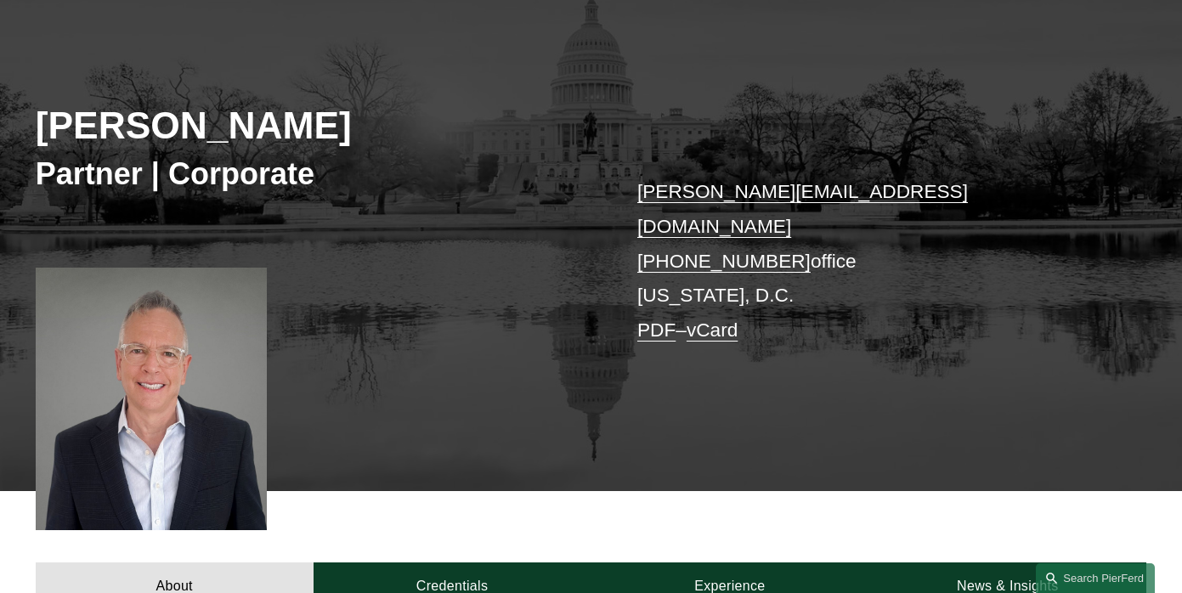
scroll to position [177, 0]
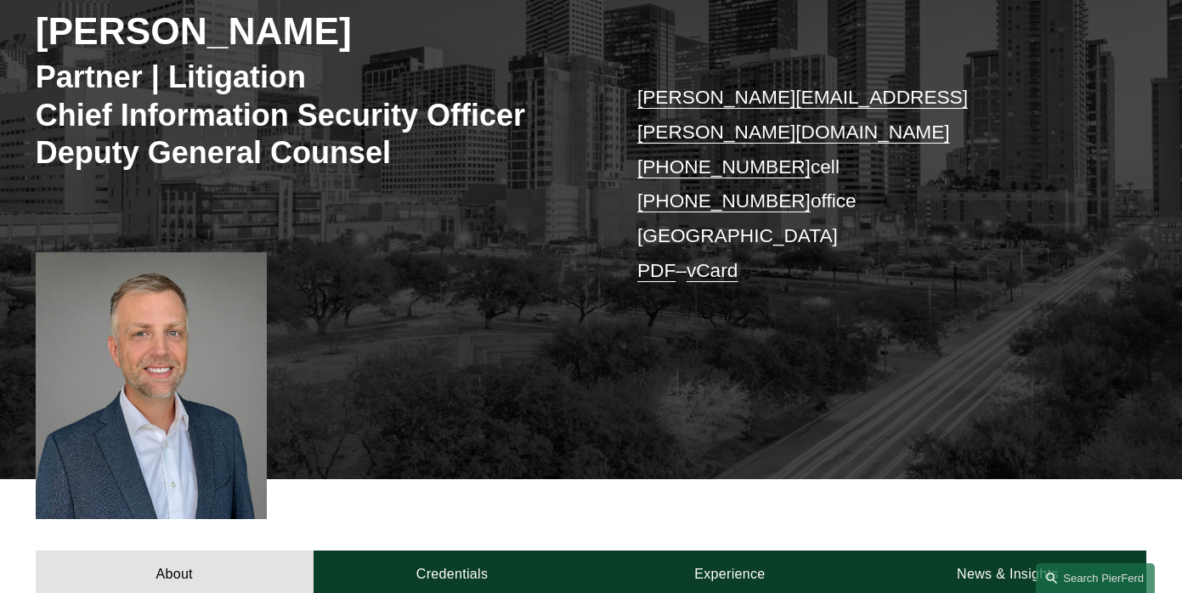
scroll to position [268, 0]
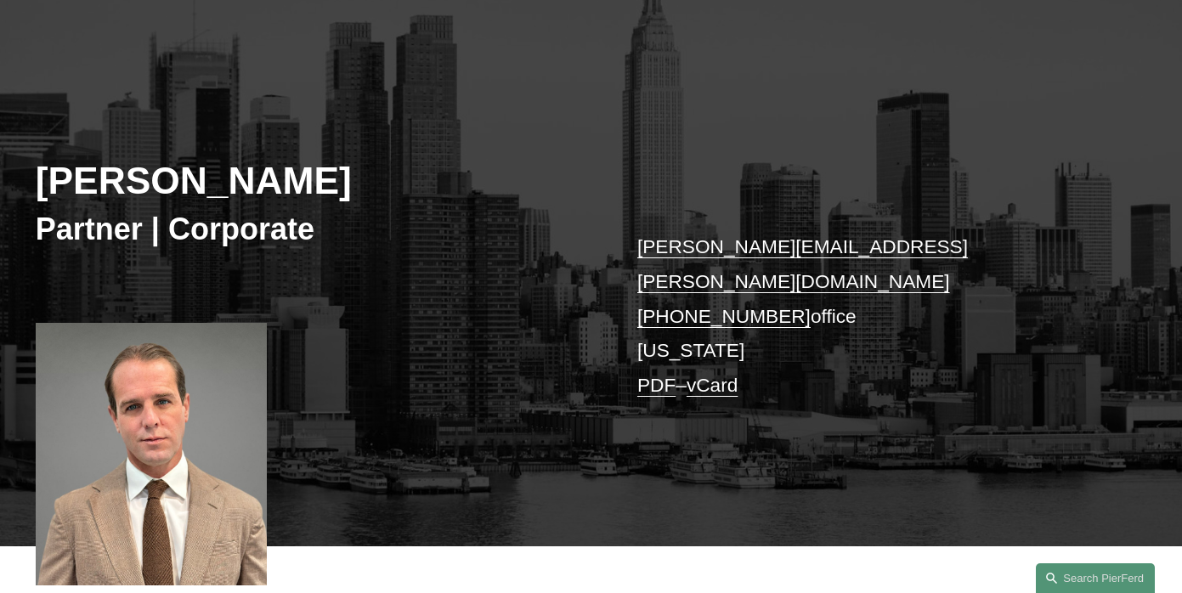
scroll to position [119, 0]
